Goal: Transaction & Acquisition: Book appointment/travel/reservation

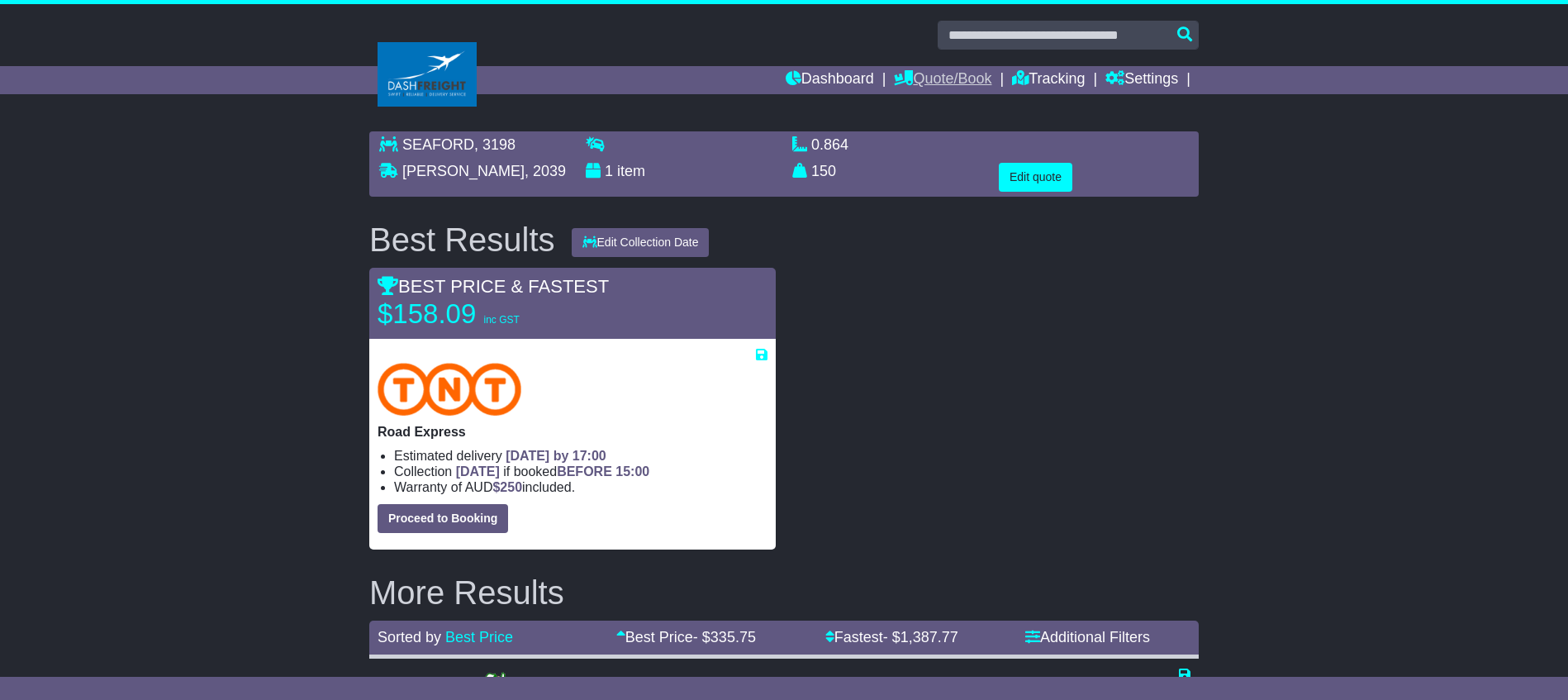
click at [957, 75] on link "Quote/Book" at bounding box center [943, 81] width 98 height 28
click at [943, 106] on link "Domestic" at bounding box center [961, 107] width 131 height 18
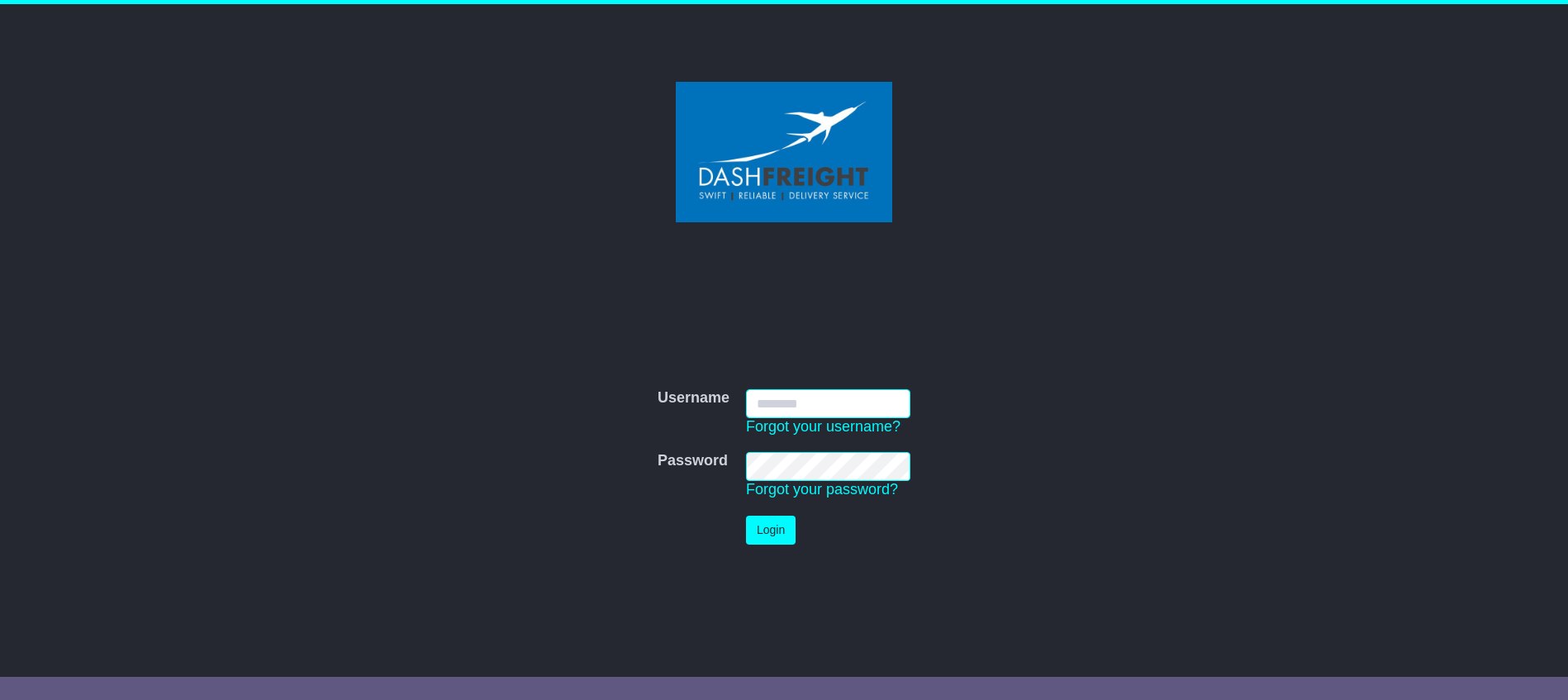
type input "**********"
click at [780, 524] on button "Login" at bounding box center [771, 530] width 49 height 28
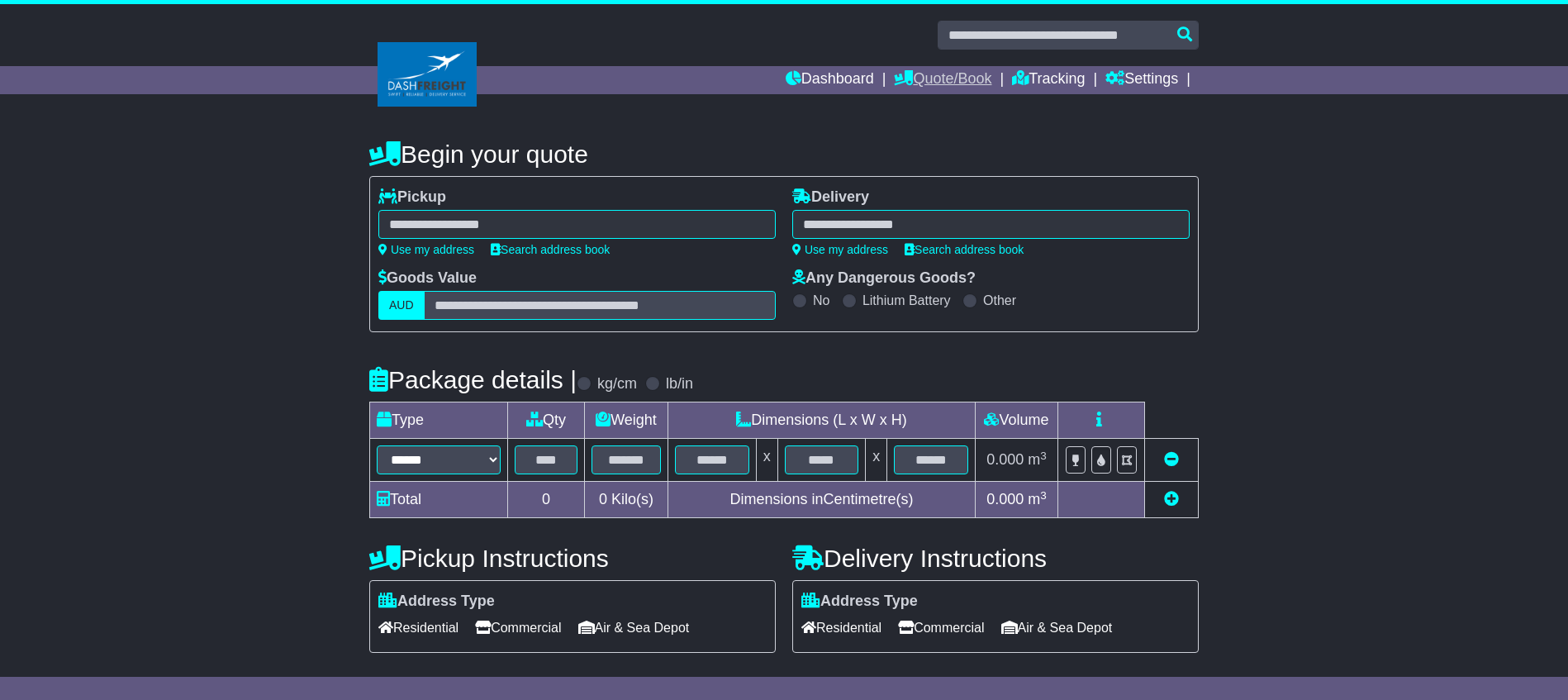
click at [942, 75] on link "Quote/Book" at bounding box center [943, 81] width 98 height 28
click at [928, 105] on link "Domestic" at bounding box center [961, 107] width 131 height 18
click at [820, 77] on link "Dashboard" at bounding box center [830, 81] width 88 height 28
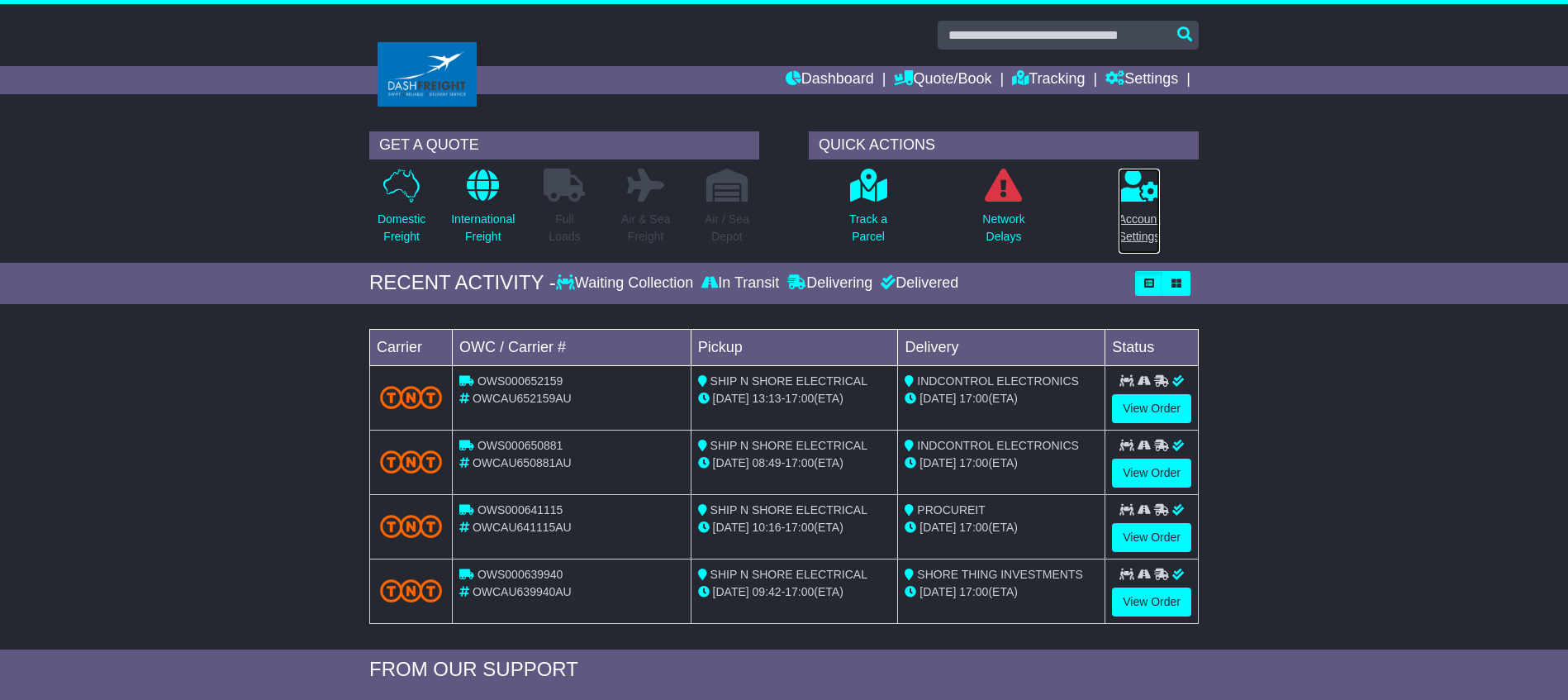
click at [1139, 195] on icon at bounding box center [1140, 185] width 42 height 33
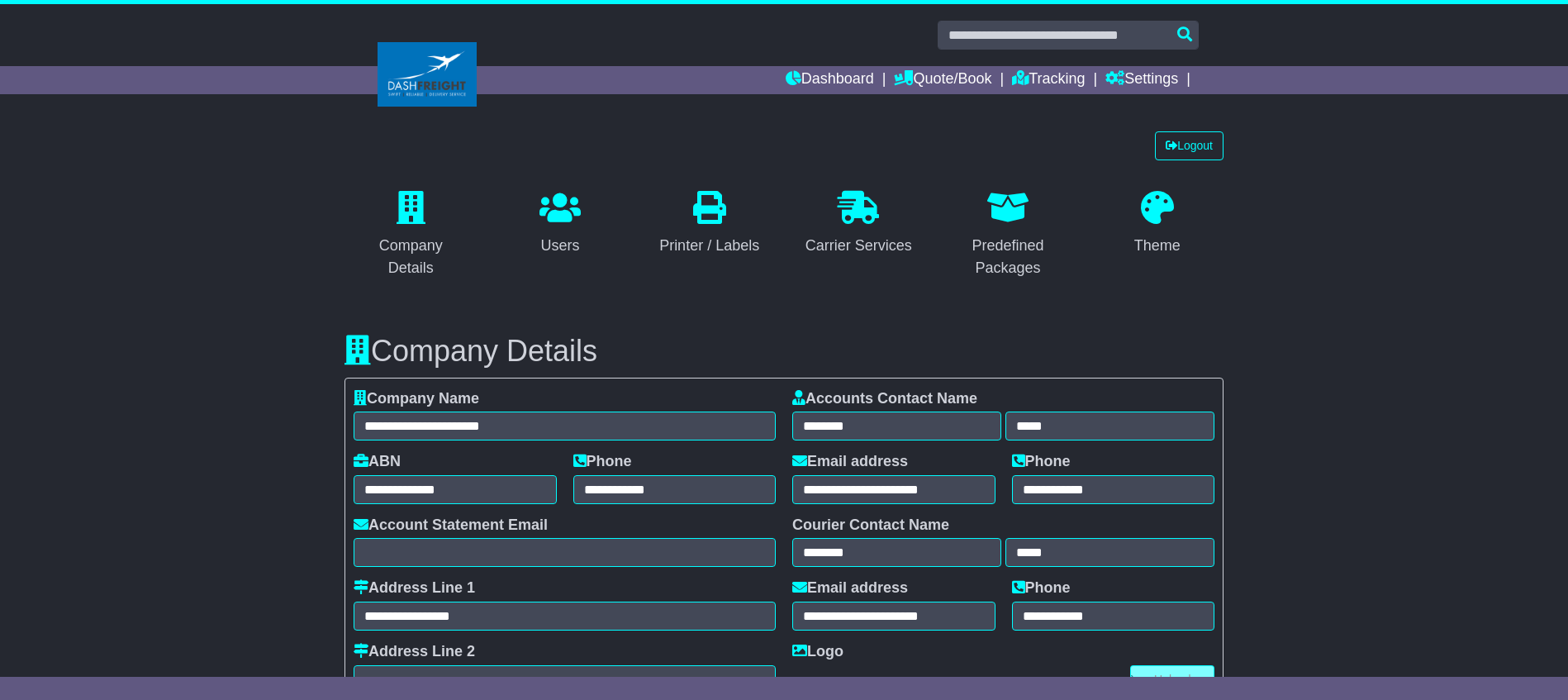
select select "**********"
select select "**"
click at [965, 79] on link "Quote/Book" at bounding box center [943, 81] width 98 height 28
click at [924, 161] on link "Drafts" at bounding box center [961, 161] width 131 height 18
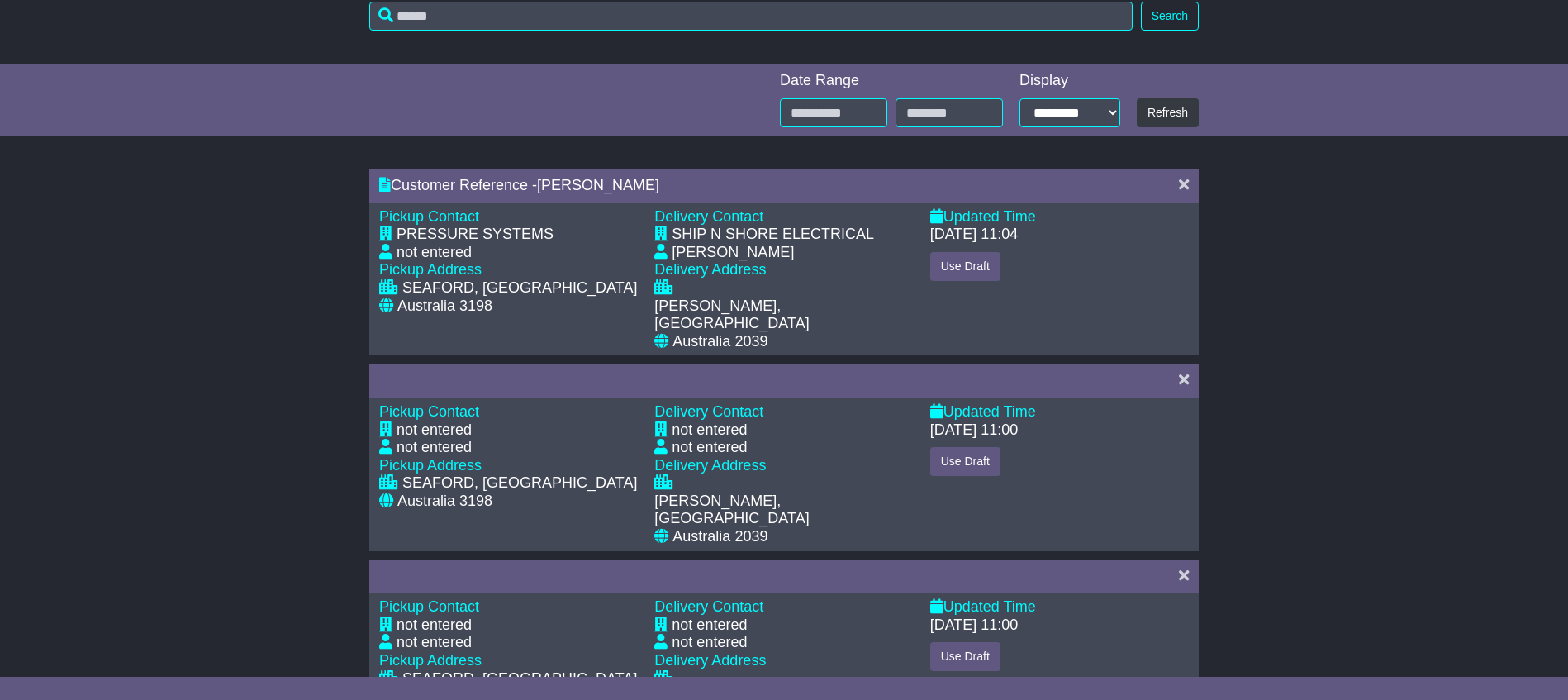
scroll to position [206, 0]
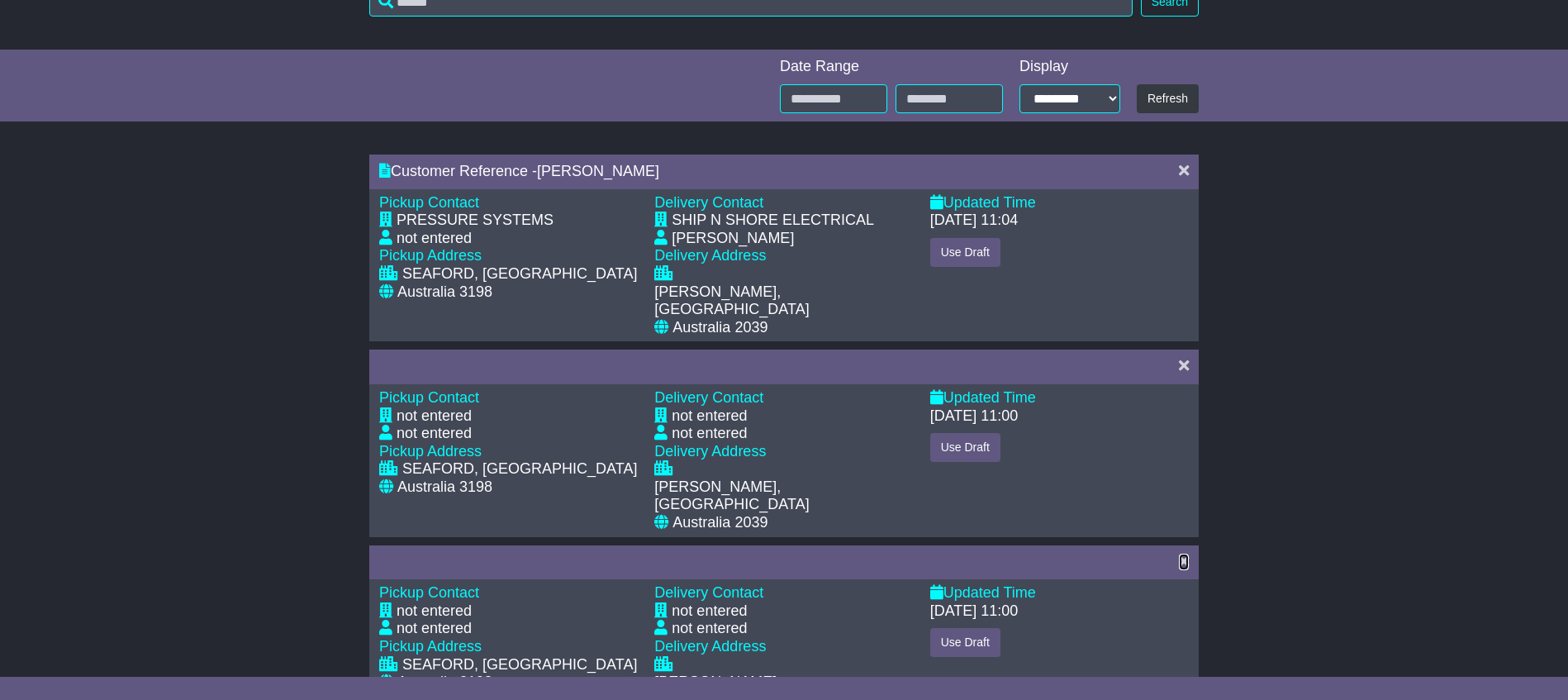
click at [1186, 554] on icon at bounding box center [1184, 561] width 9 height 15
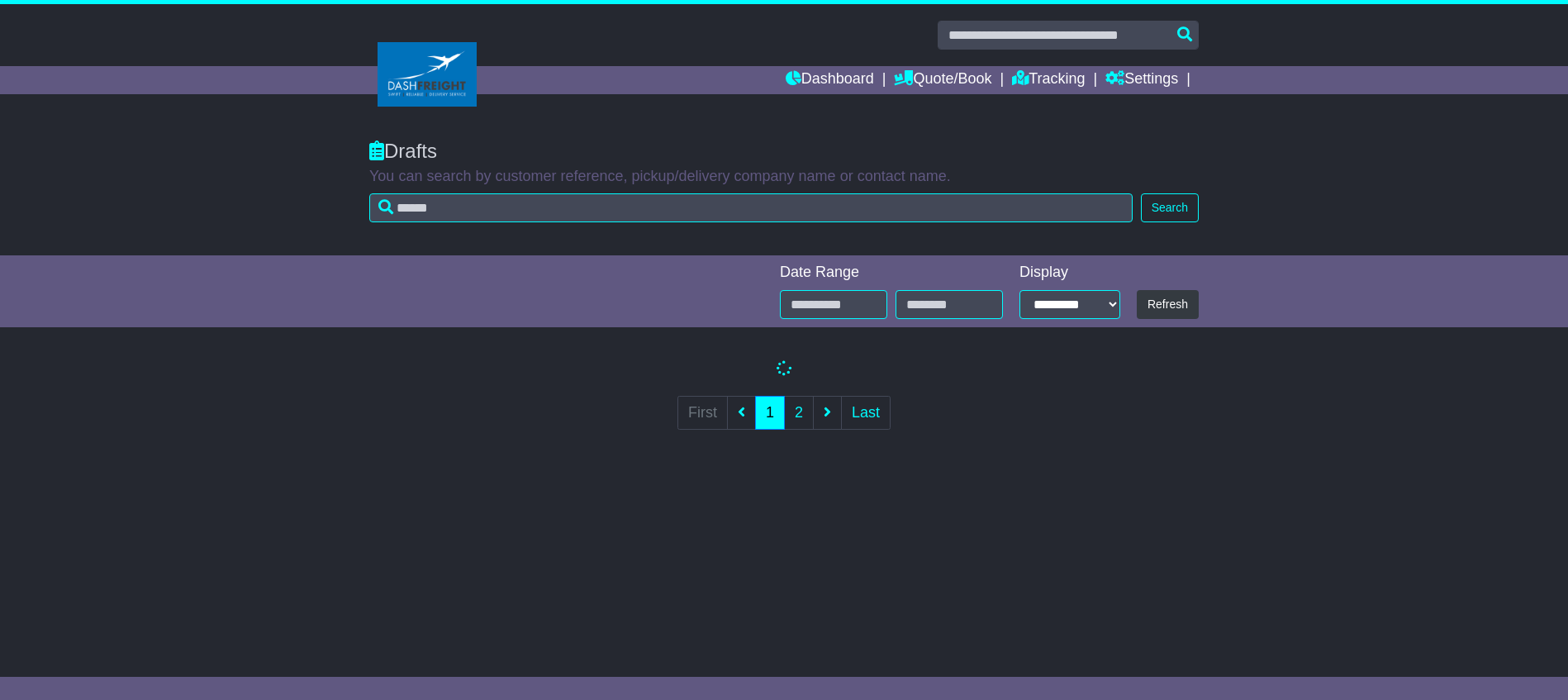
scroll to position [0, 0]
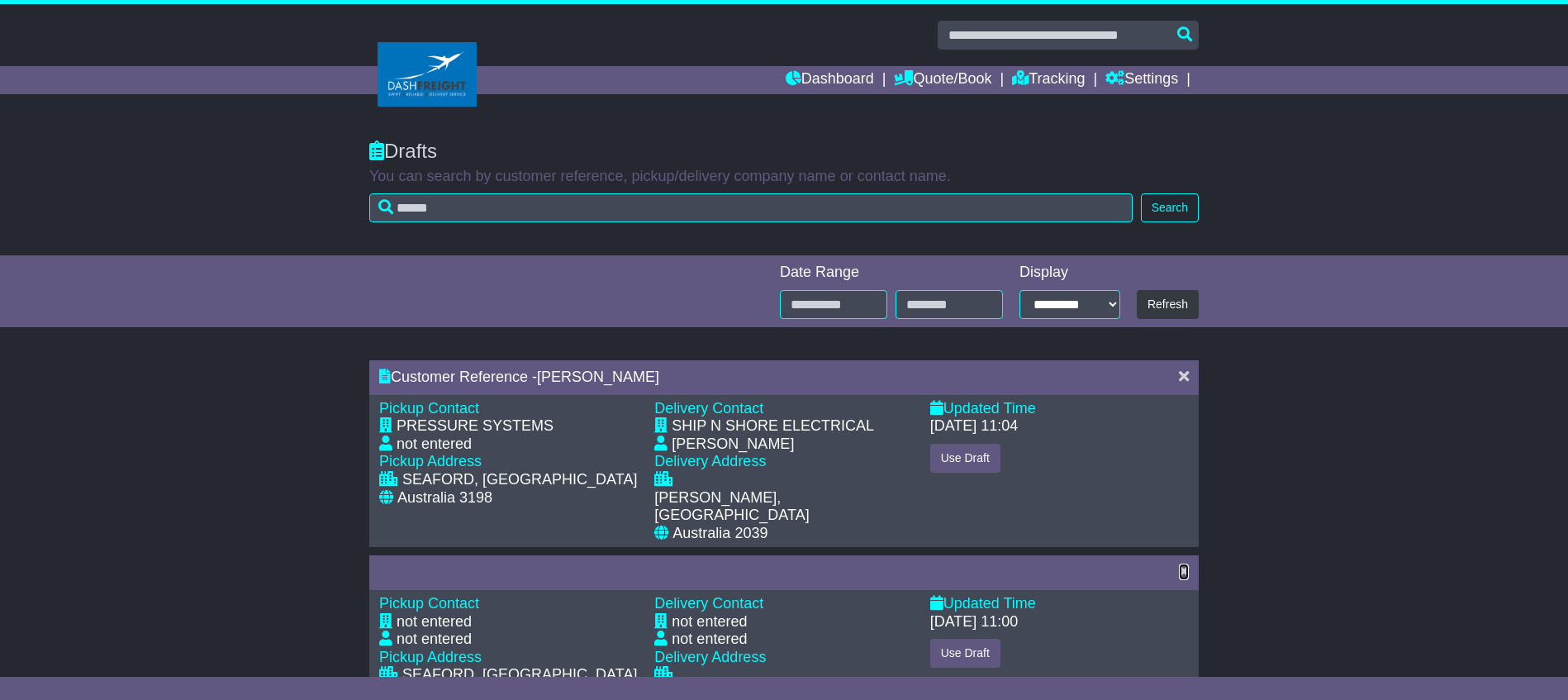
click at [1185, 564] on icon at bounding box center [1184, 572] width 9 height 15
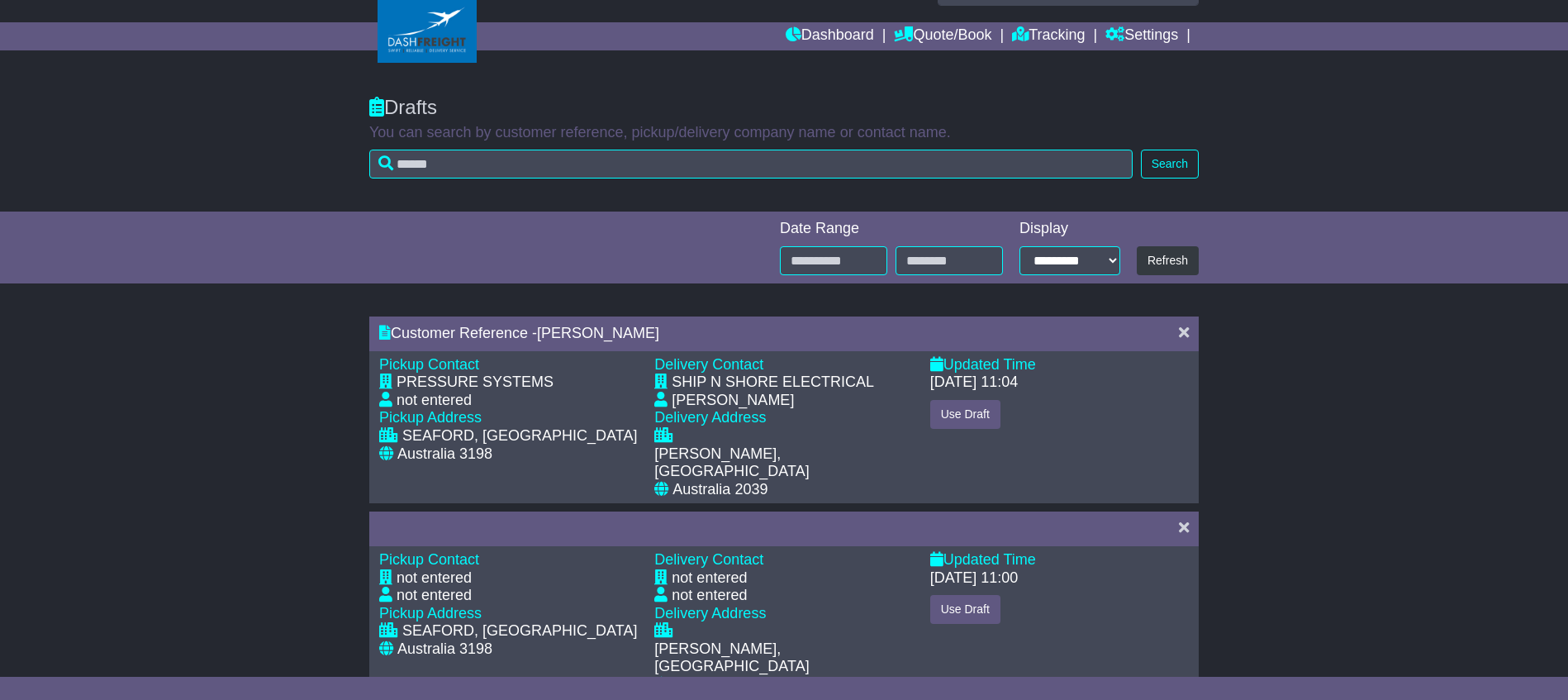
scroll to position [51, 0]
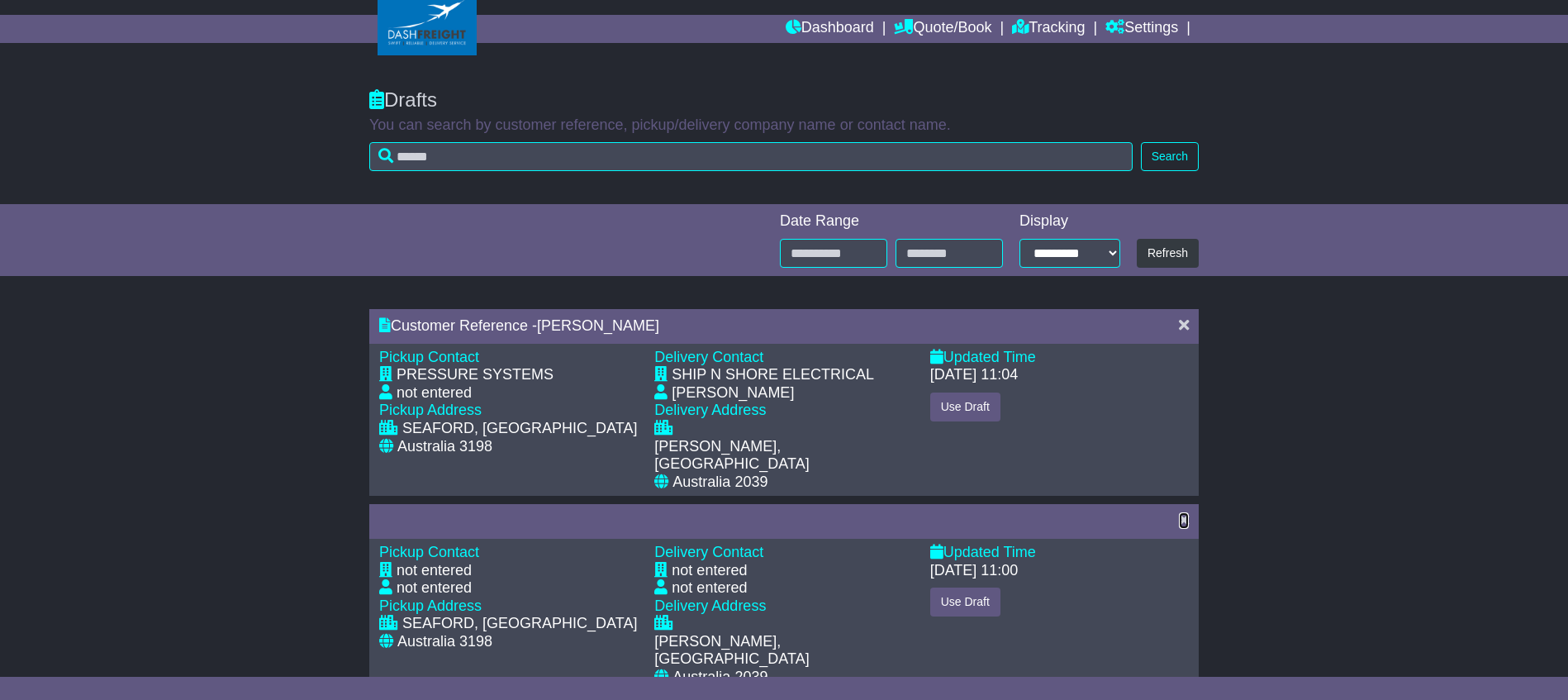
click at [1185, 513] on icon at bounding box center [1184, 520] width 9 height 15
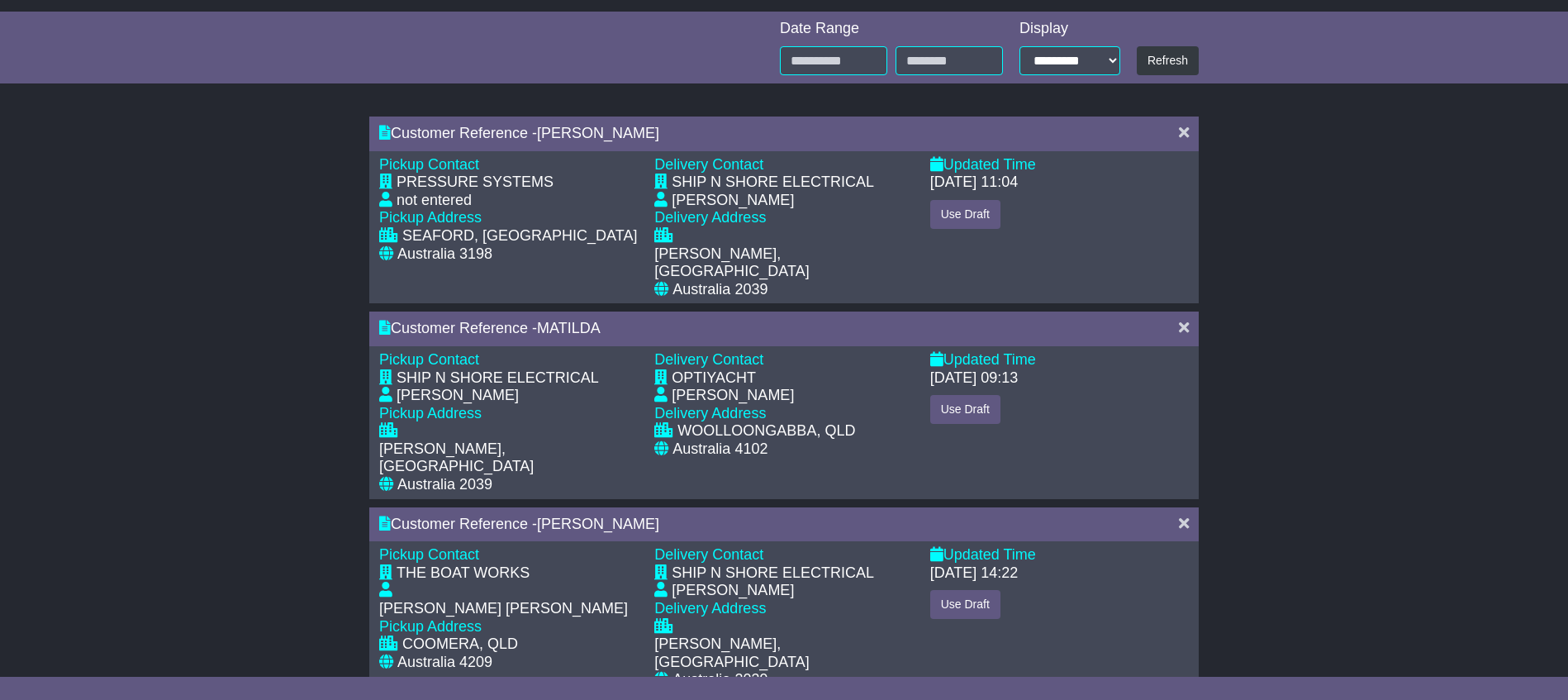
scroll to position [0, 0]
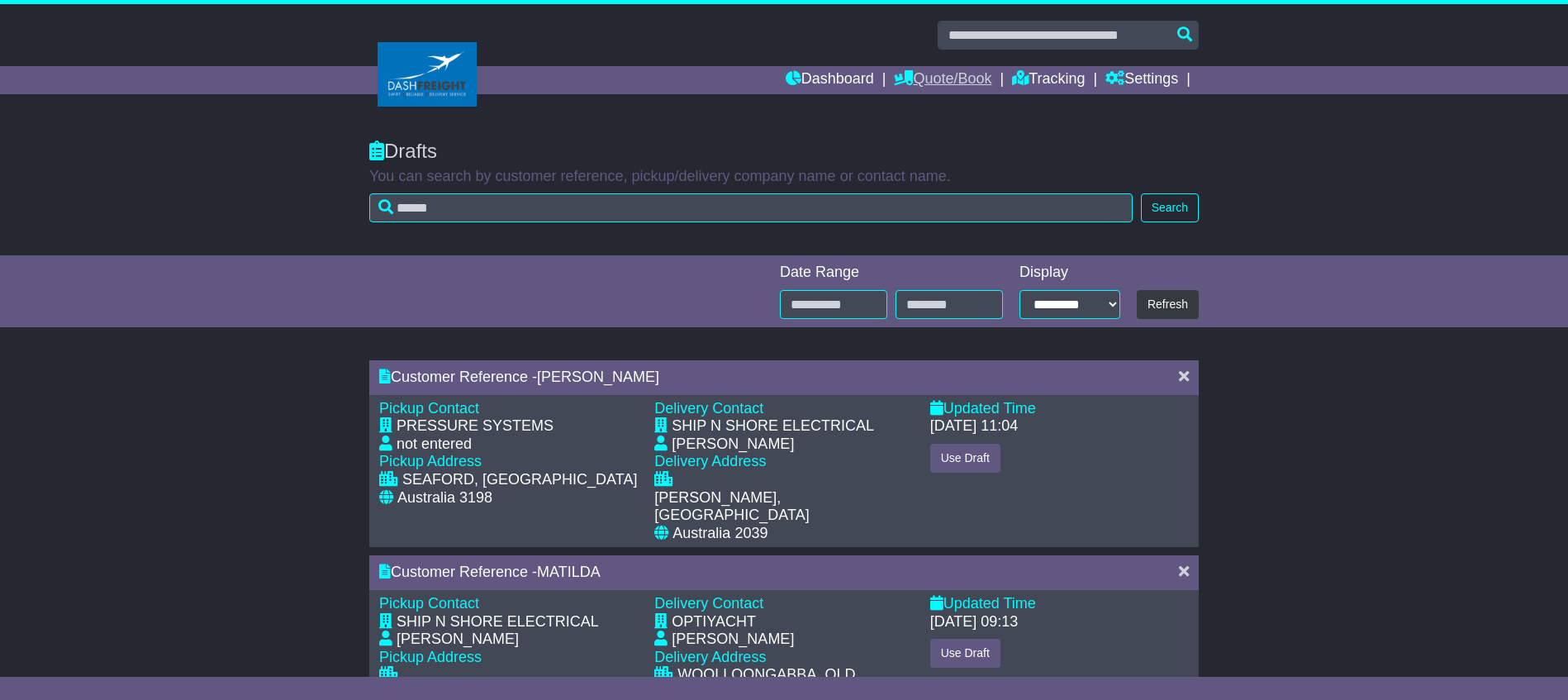
click at [941, 75] on link "Quote/Book" at bounding box center [943, 81] width 98 height 28
click at [954, 142] on link "Saved Quotes" at bounding box center [961, 144] width 131 height 18
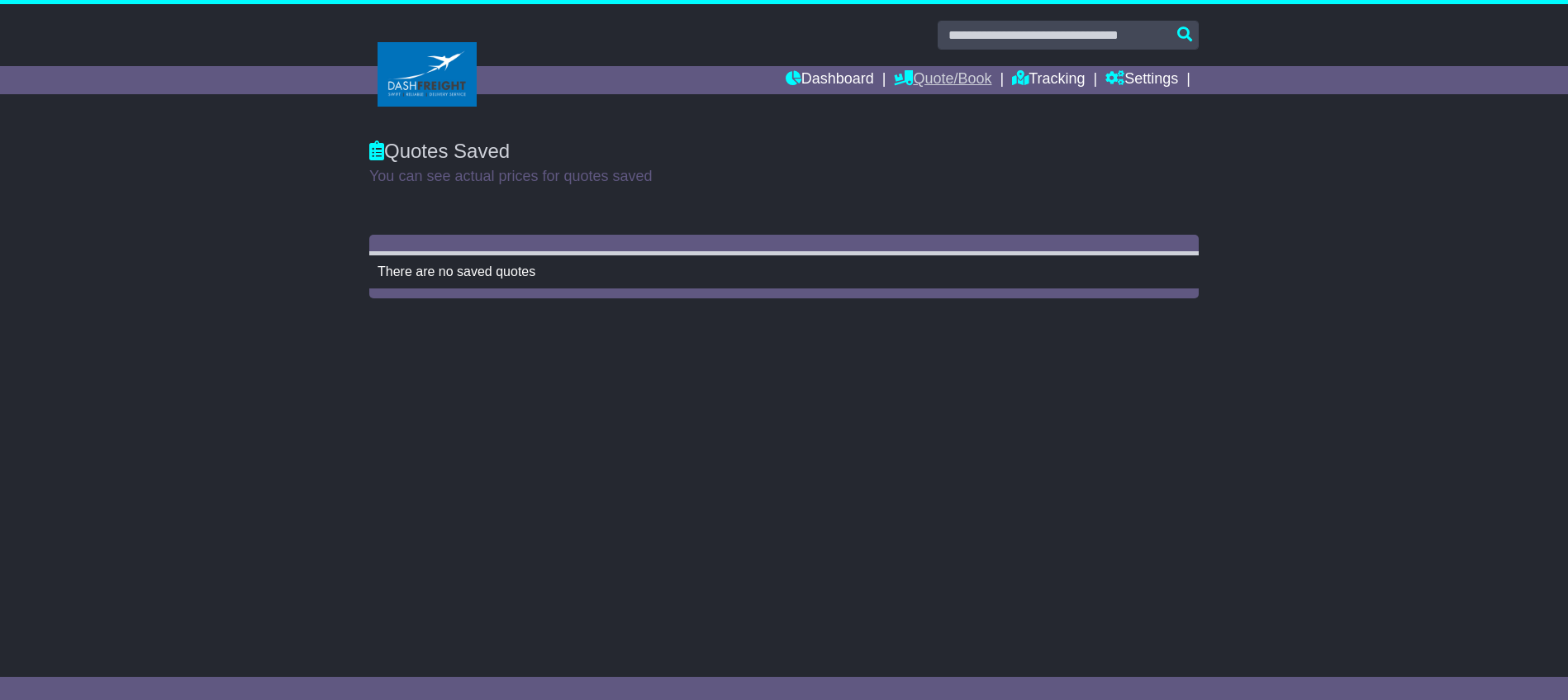
click at [955, 78] on link "Quote/Book" at bounding box center [943, 81] width 98 height 28
click at [927, 161] on link "Drafts" at bounding box center [961, 161] width 131 height 18
